Goal: Find specific page/section: Find specific page/section

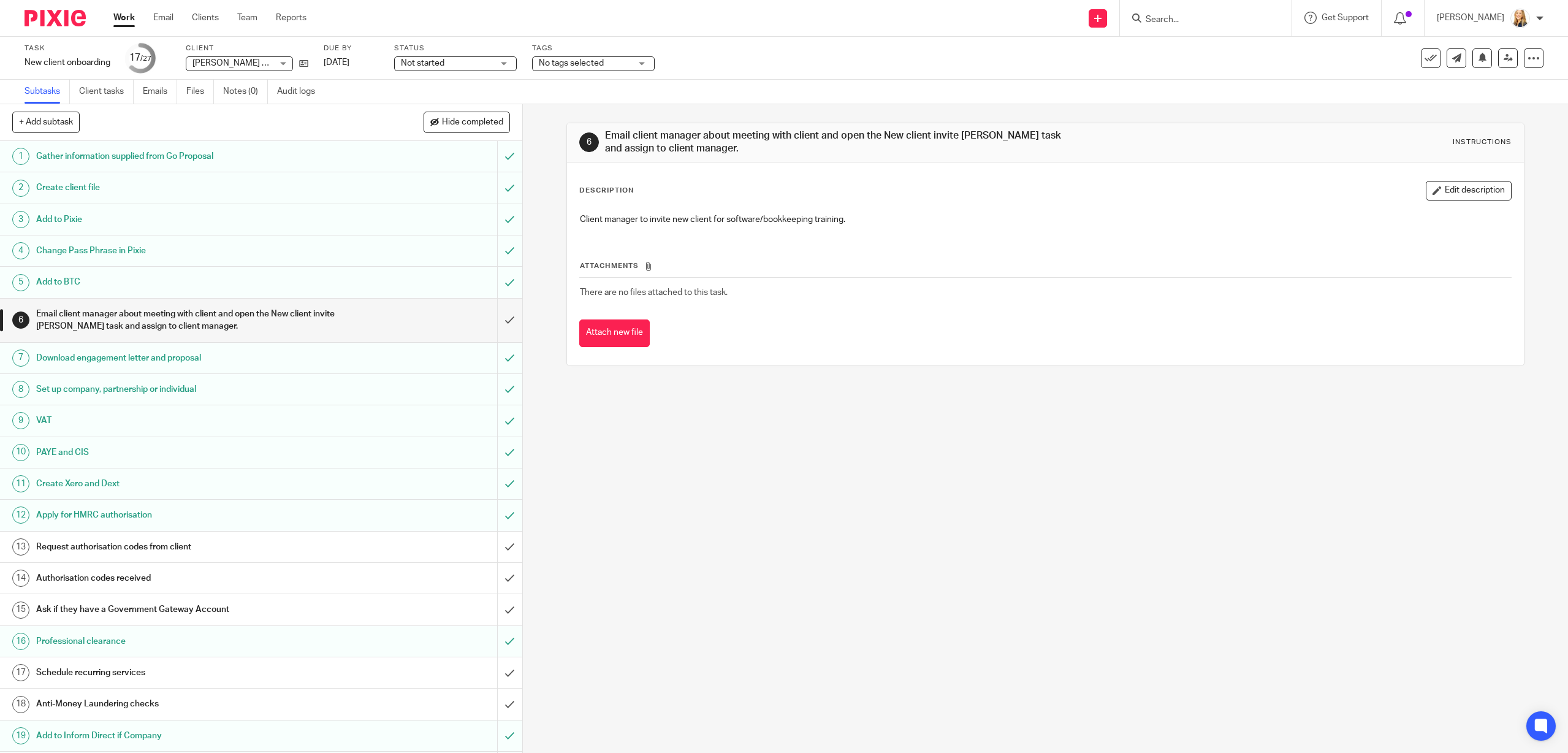
drag, startPoint x: 0, startPoint y: 0, endPoint x: 1167, endPoint y: 17, distance: 1167.1
click at [1167, 17] on input "Search" at bounding box center [1200, 19] width 111 height 11
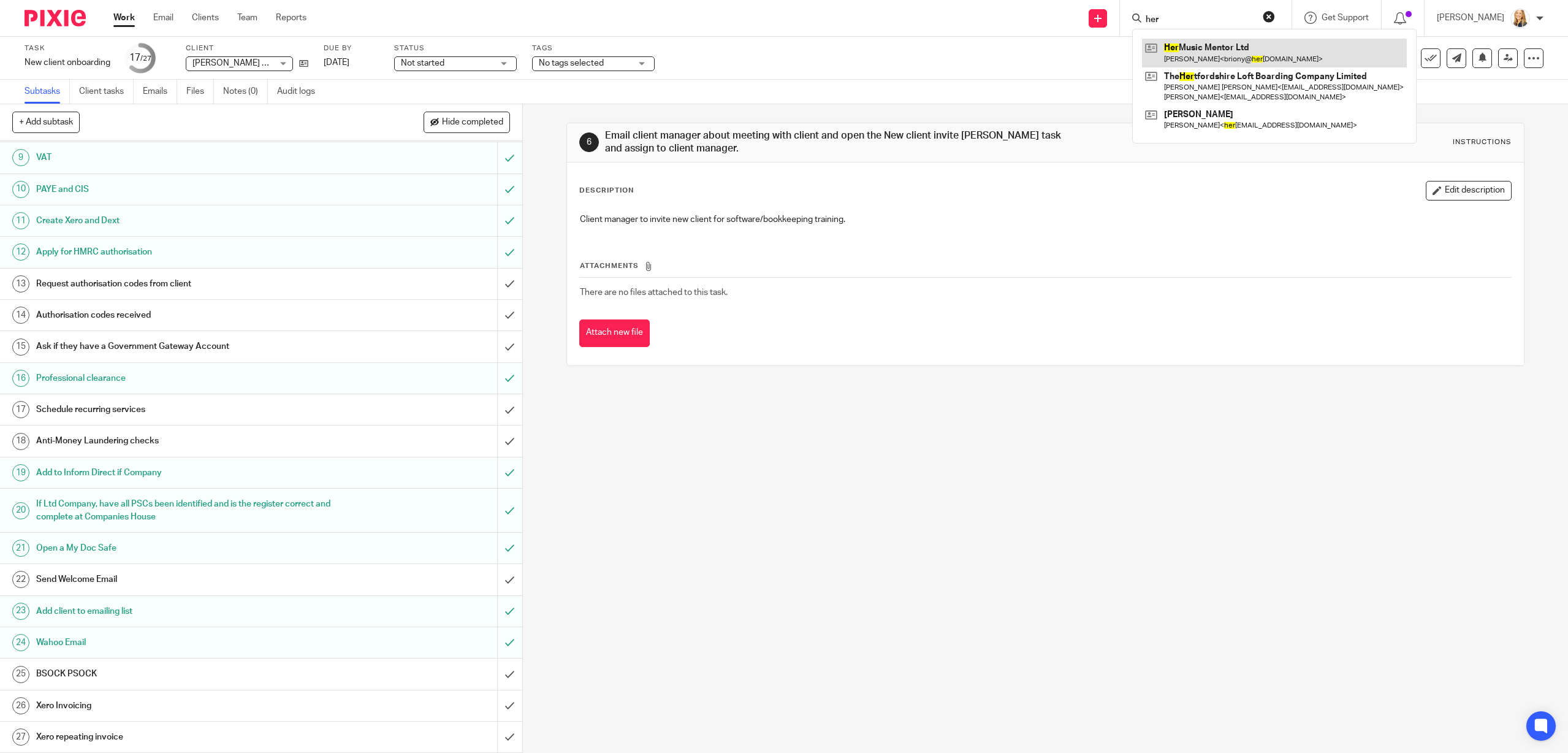
type input "her"
click at [1212, 55] on link at bounding box center [1274, 52] width 265 height 28
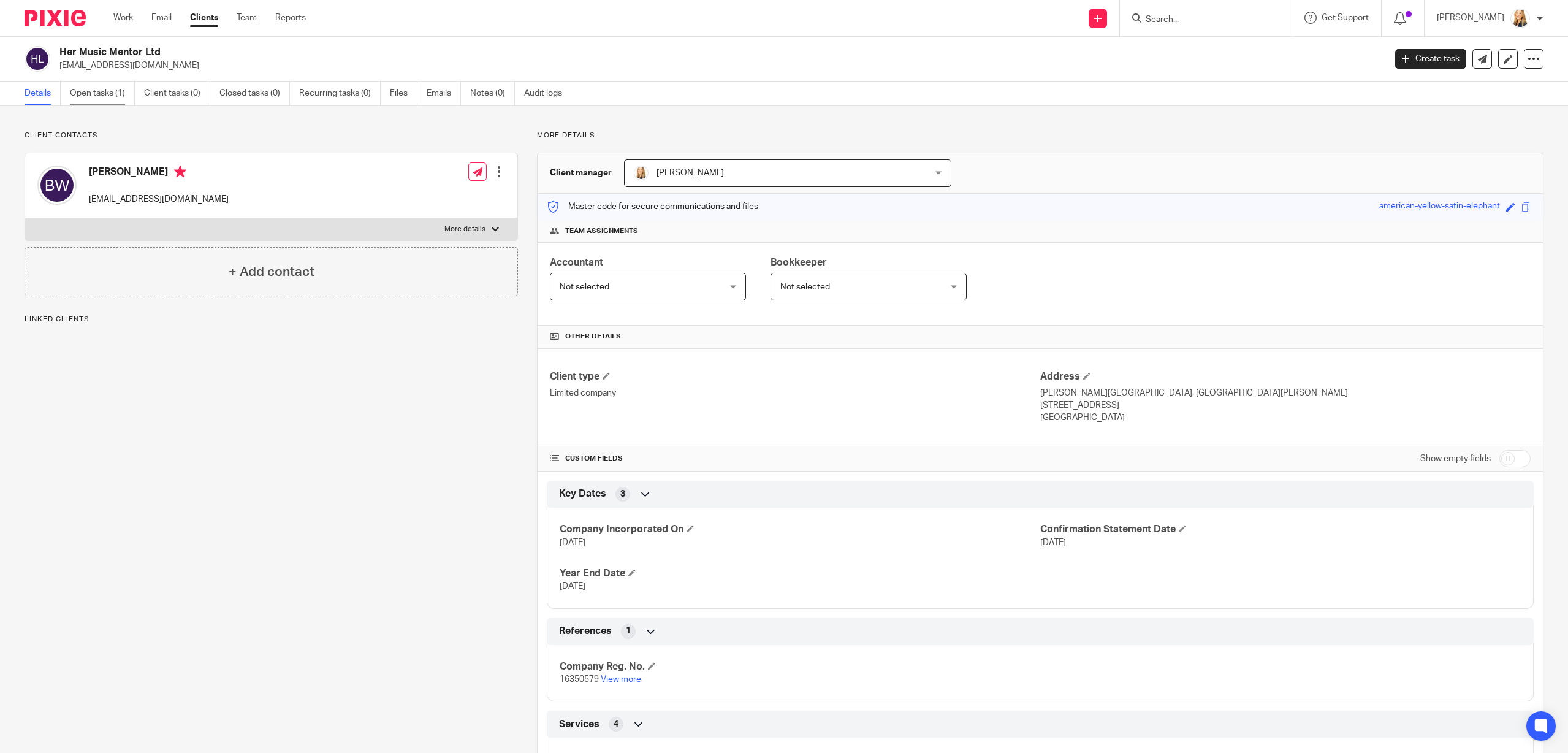
click at [83, 95] on link "Open tasks (1)" at bounding box center [102, 93] width 65 height 24
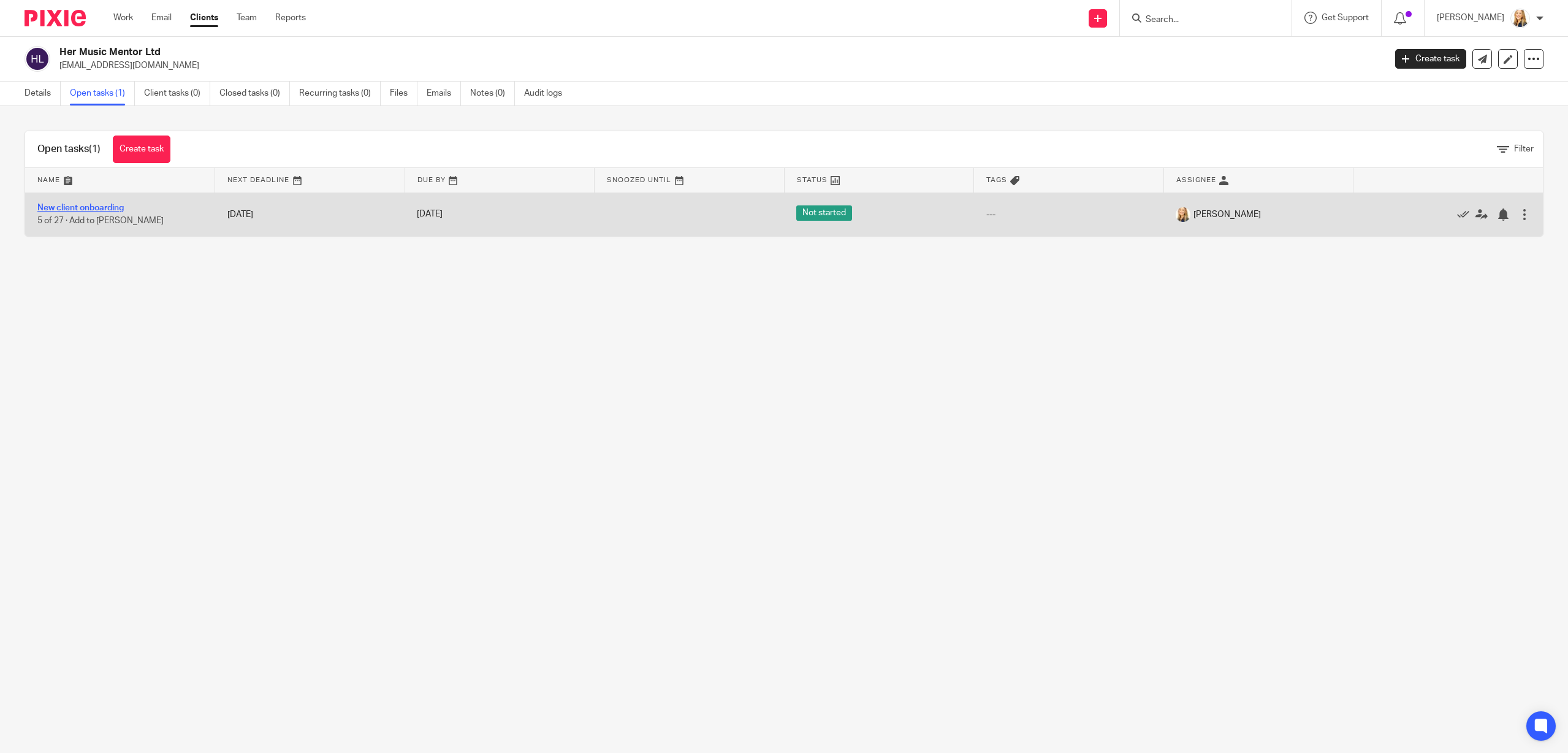
click at [82, 211] on link "New client onboarding" at bounding box center [80, 208] width 86 height 9
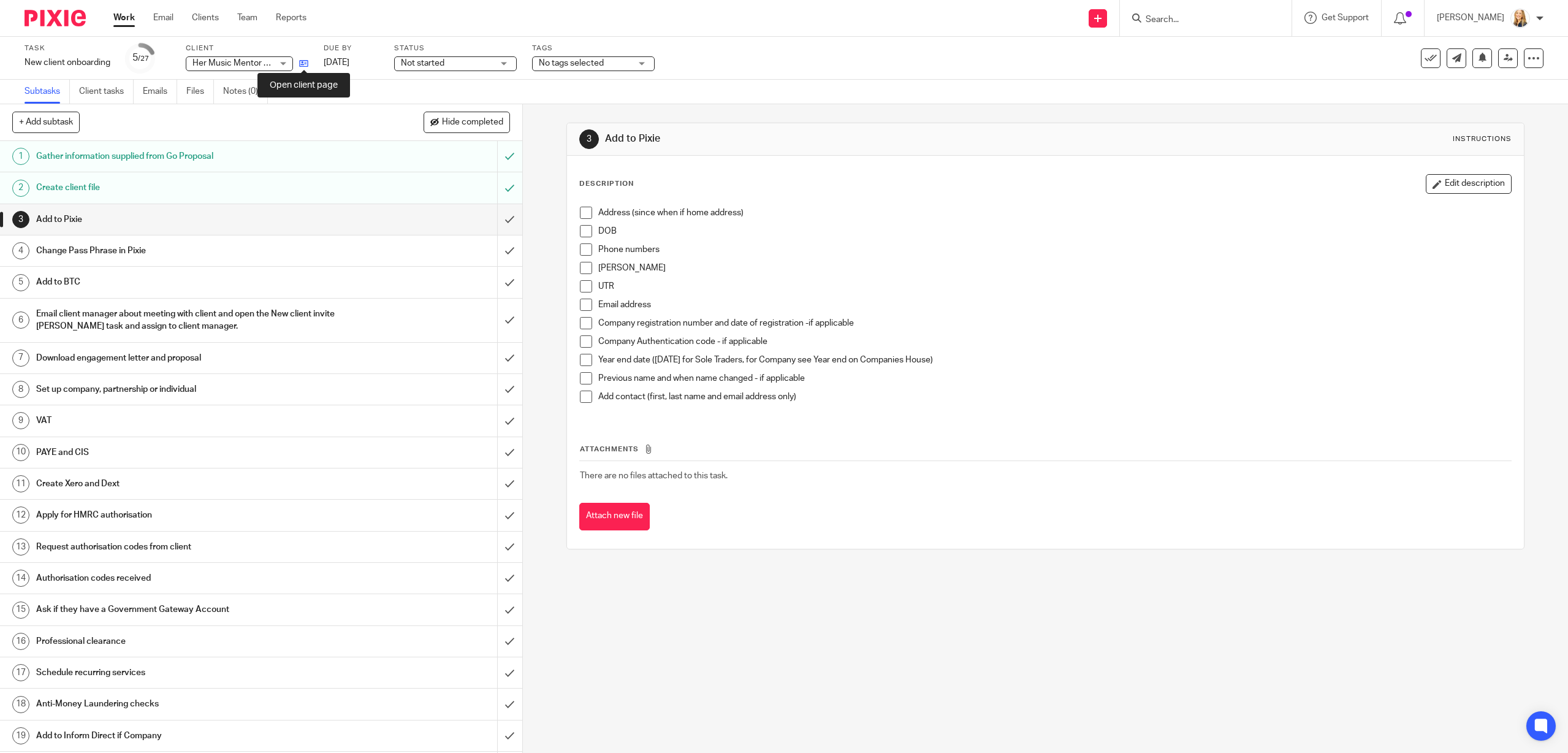
click at [307, 65] on icon at bounding box center [304, 63] width 9 height 9
click at [305, 62] on icon at bounding box center [304, 63] width 9 height 9
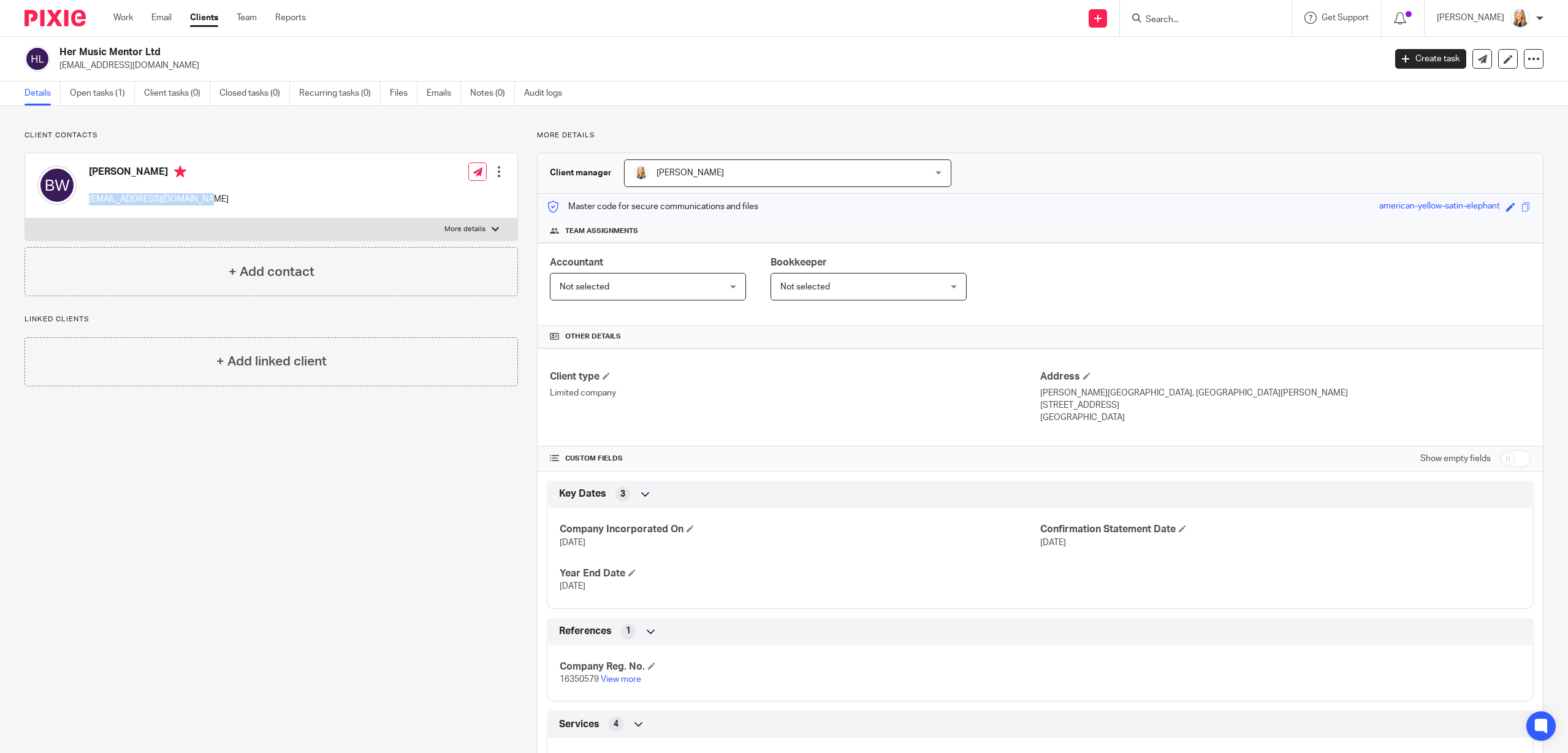
drag, startPoint x: 90, startPoint y: 199, endPoint x: 228, endPoint y: 205, distance: 138.1
click at [228, 205] on div "[PERSON_NAME] [EMAIL_ADDRESS][DOMAIN_NAME] Edit contact Create client from cont…" at bounding box center [271, 185] width 493 height 65
copy p "[EMAIL_ADDRESS][DOMAIN_NAME]"
